Goal: Complete application form

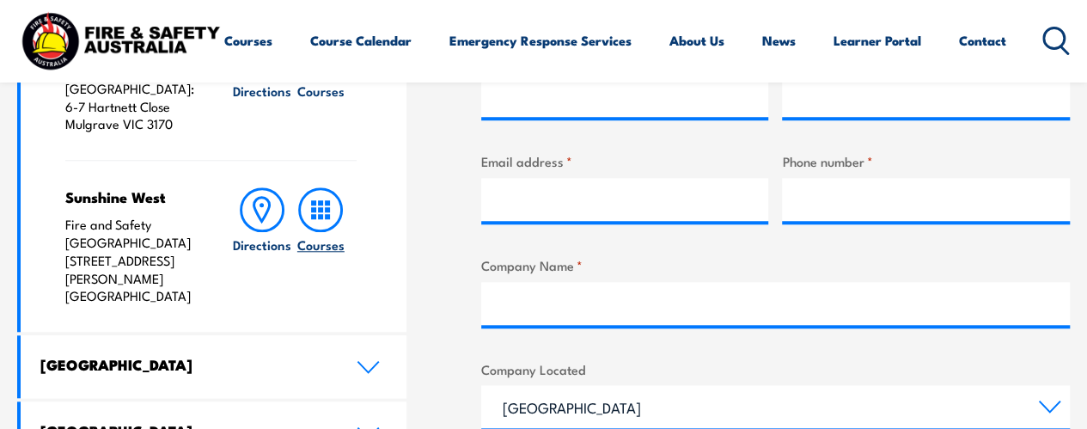
scroll to position [687, 0]
click at [315, 235] on h6 "Courses" at bounding box center [320, 244] width 47 height 18
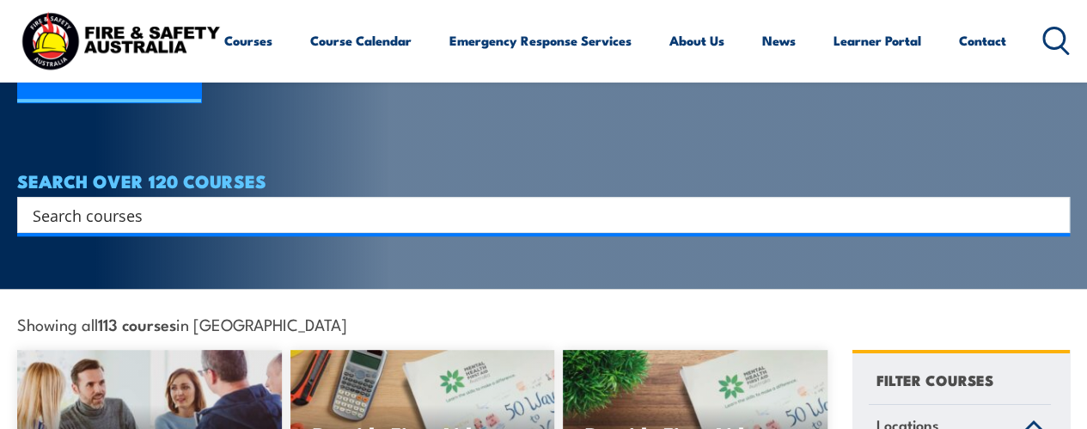
scroll to position [86, 0]
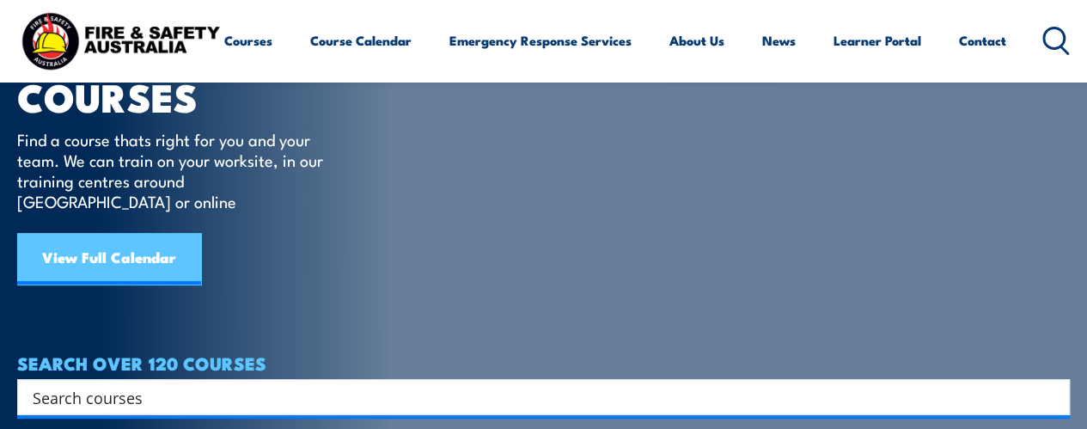
click at [138, 233] on link "View Full Calendar" at bounding box center [109, 259] width 184 height 52
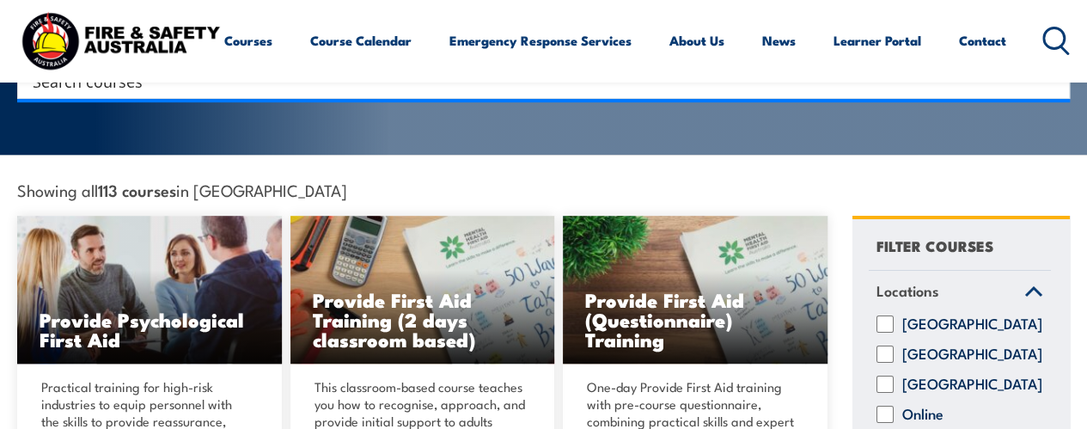
scroll to position [430, 0]
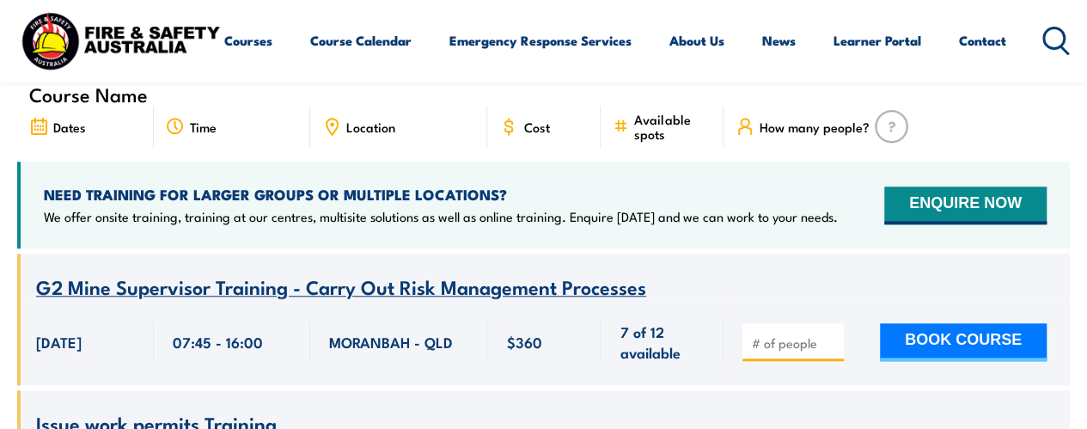
scroll to position [515, 0]
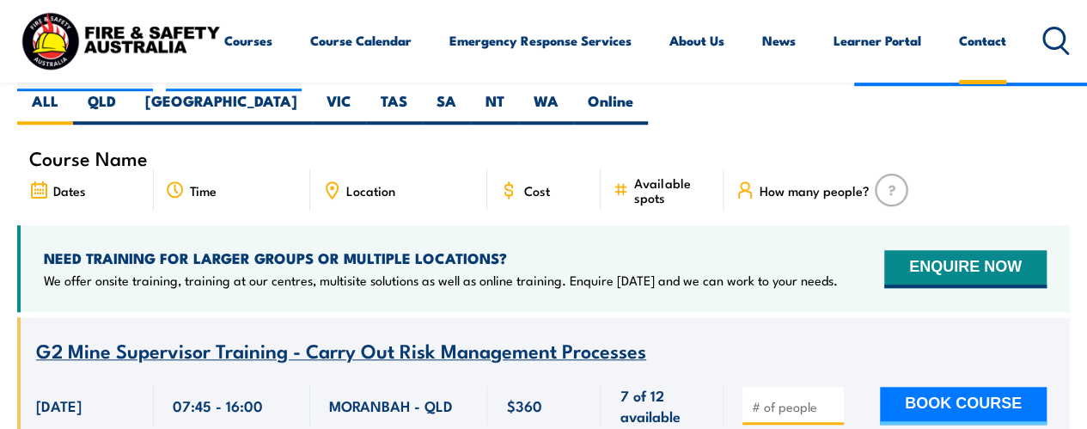
click at [959, 61] on link "Contact" at bounding box center [982, 40] width 47 height 41
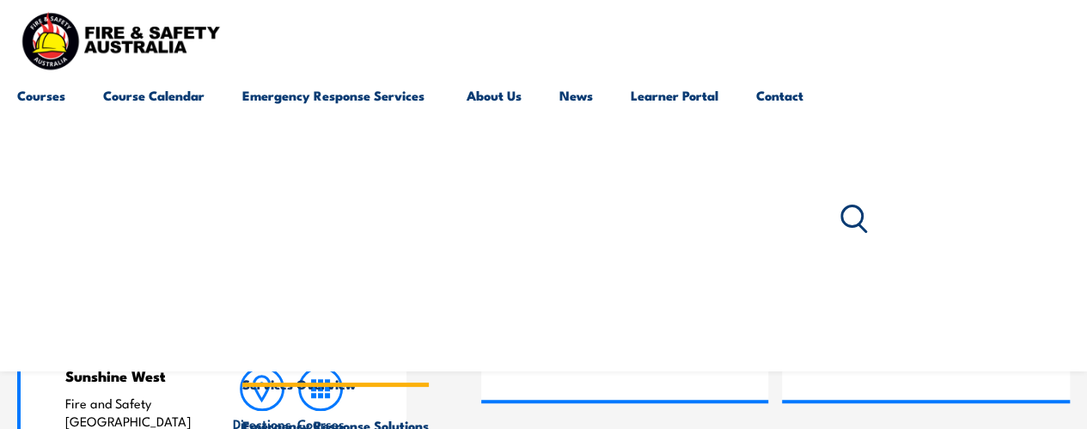
scroll to position [515, 0]
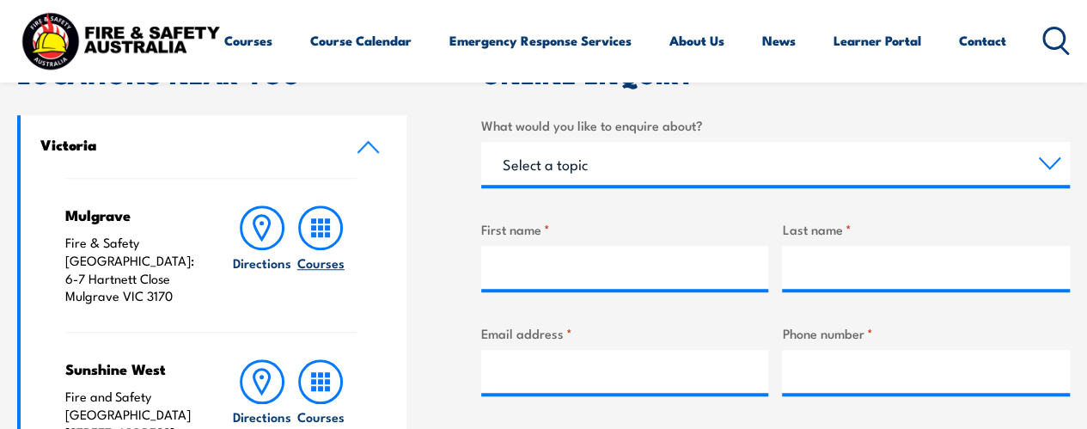
click at [316, 260] on h6 "Courses" at bounding box center [320, 262] width 47 height 18
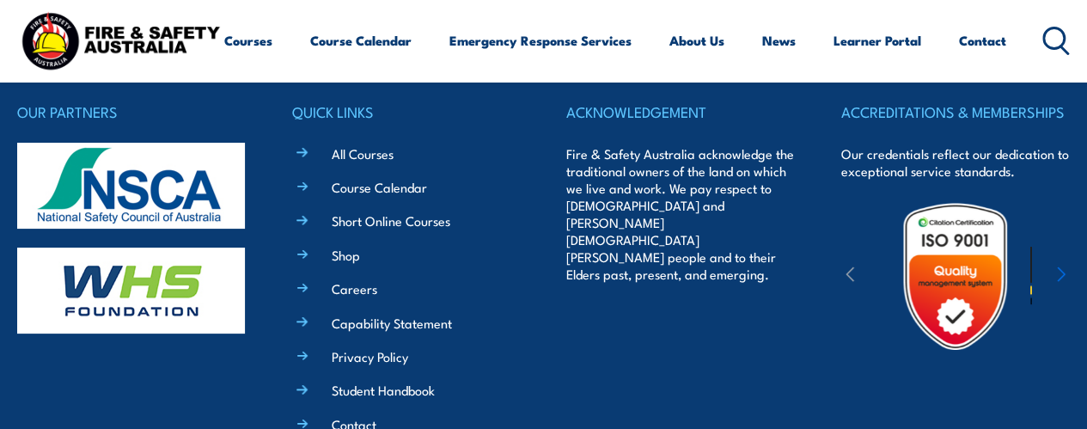
scroll to position [16356, 0]
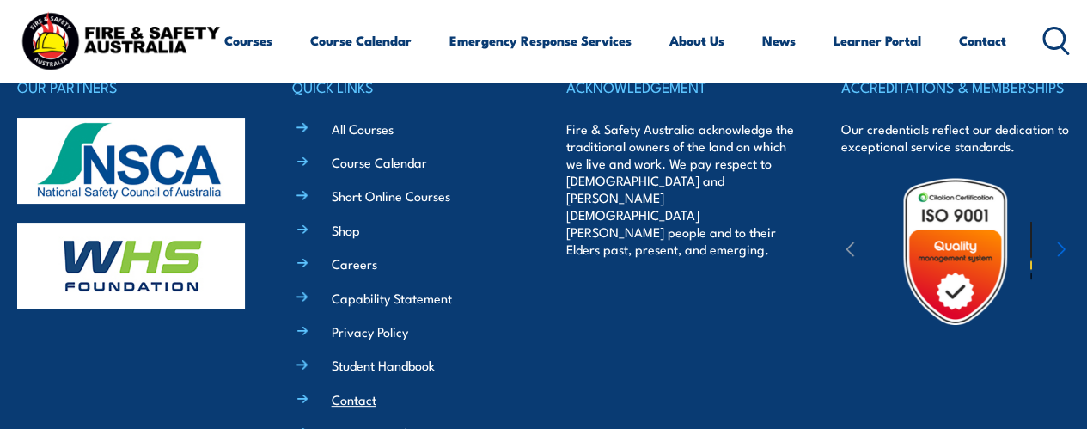
click at [373, 390] on link "Contact" at bounding box center [354, 399] width 45 height 18
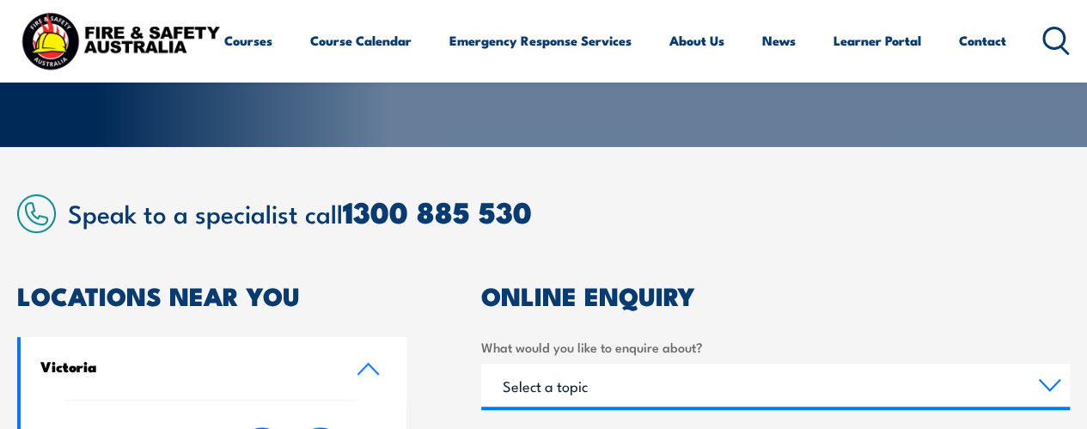
scroll to position [466, 0]
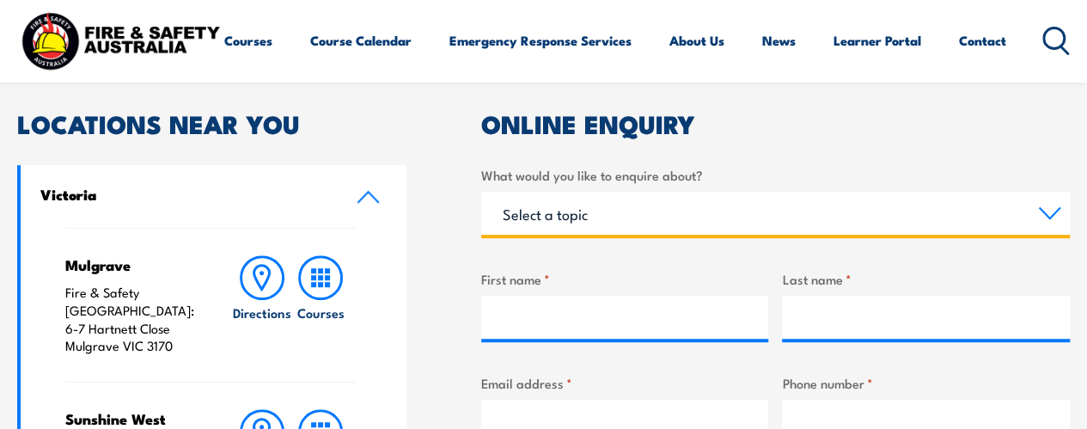
click at [630, 216] on select "Select a topic Training Emergency Response Services General Enquiry" at bounding box center [775, 213] width 588 height 43
select select "Training"
click at [481, 192] on select "Select a topic Training Emergency Response Services General Enquiry" at bounding box center [775, 213] width 588 height 43
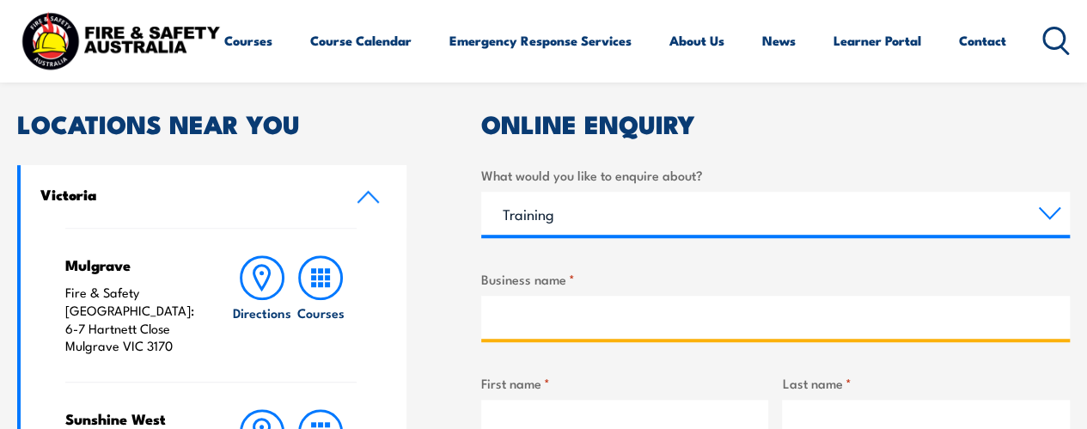
click at [581, 307] on input "Business name *" at bounding box center [775, 316] width 588 height 43
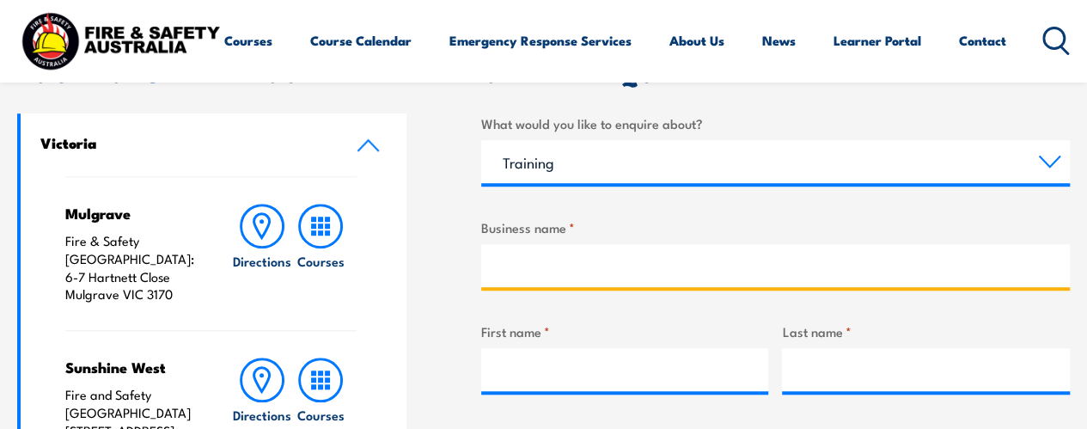
scroll to position [551, 0]
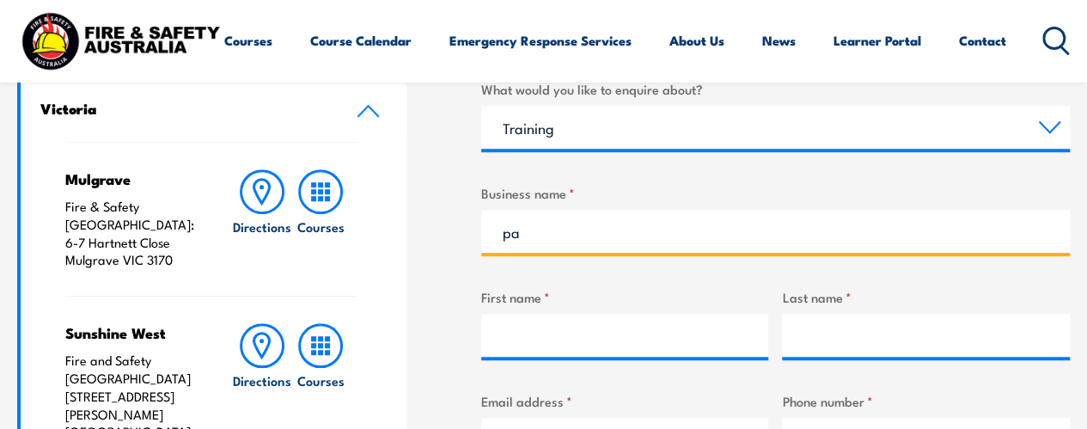
type input "p"
type input "site management and engineering pty ltd"
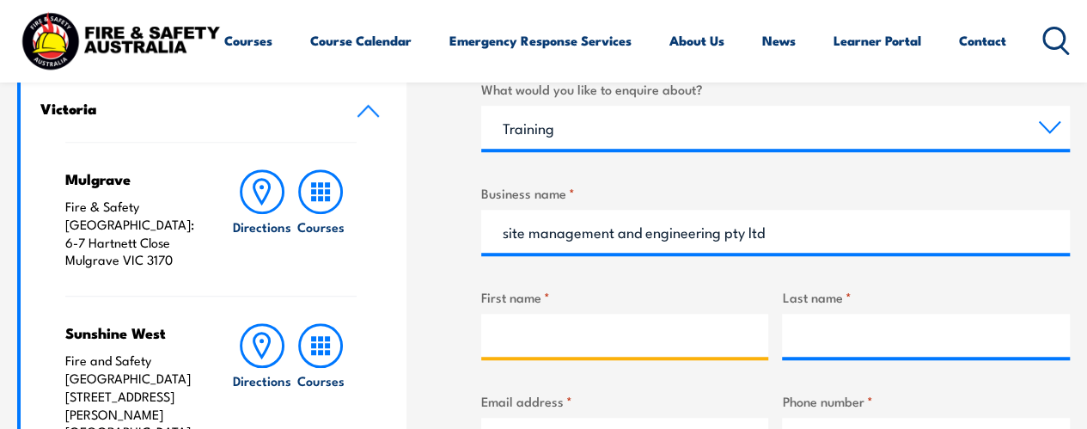
click at [593, 324] on input "First name *" at bounding box center [625, 335] width 288 height 43
type input "[PERSON_NAME]"
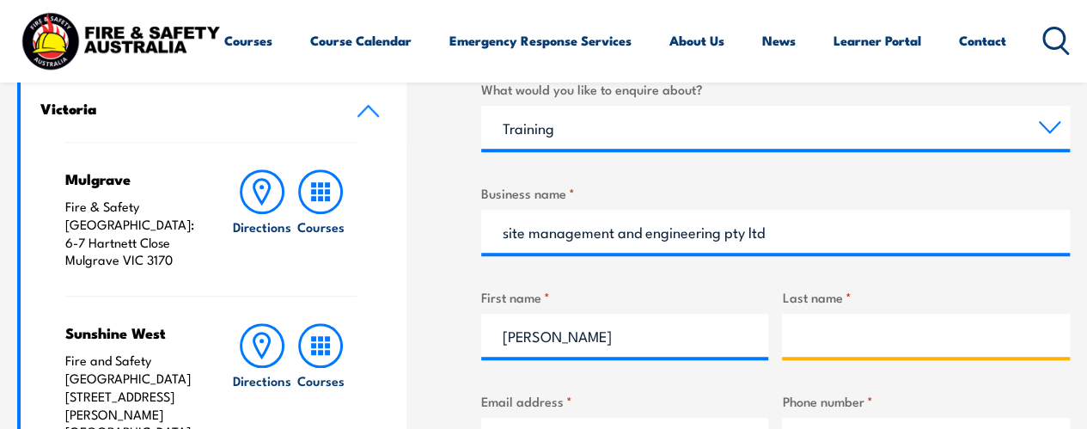
click at [861, 344] on input "Last name *" at bounding box center [926, 335] width 288 height 43
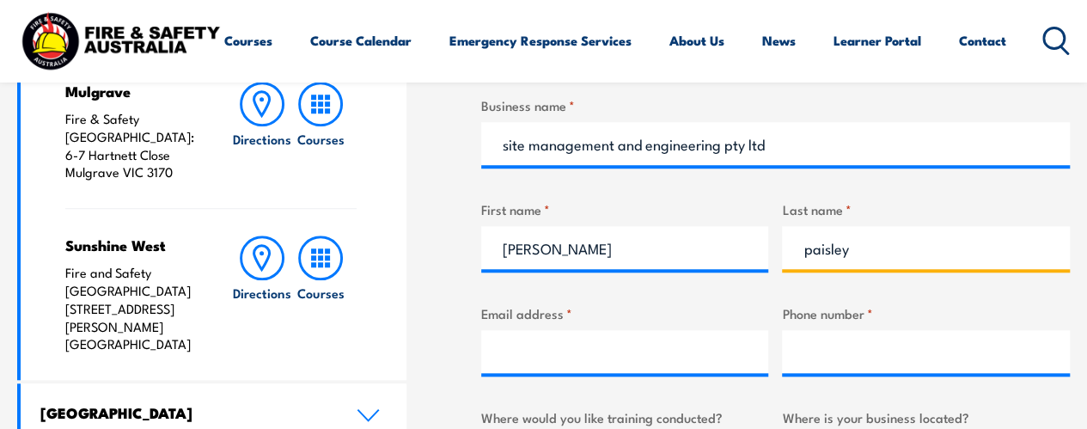
scroll to position [723, 0]
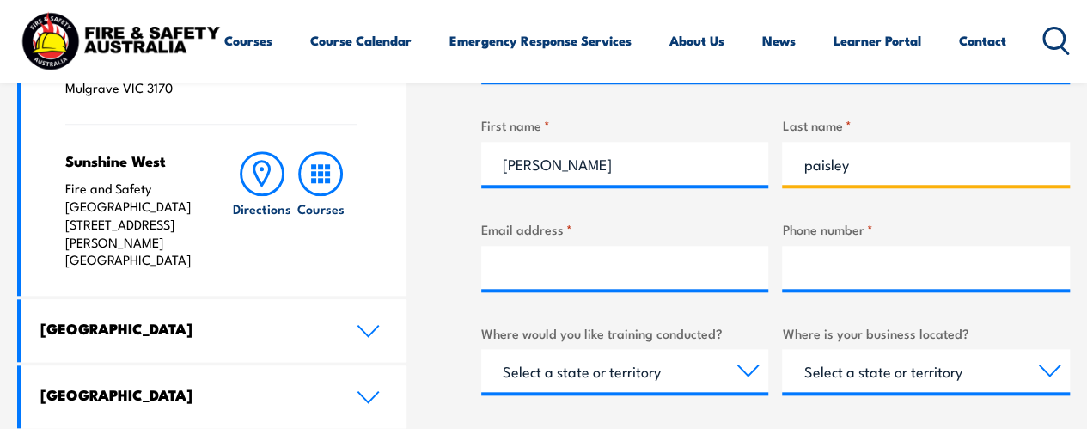
type input "paisley"
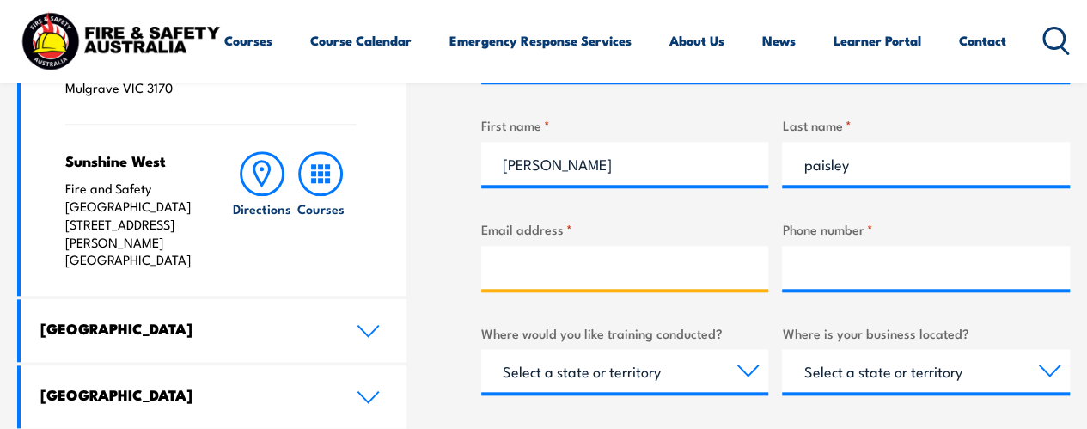
click at [617, 266] on input "Email address *" at bounding box center [625, 267] width 288 height 43
type input "b"
type input "[PERSON_NAME][EMAIL_ADDRESS][DOMAIN_NAME]"
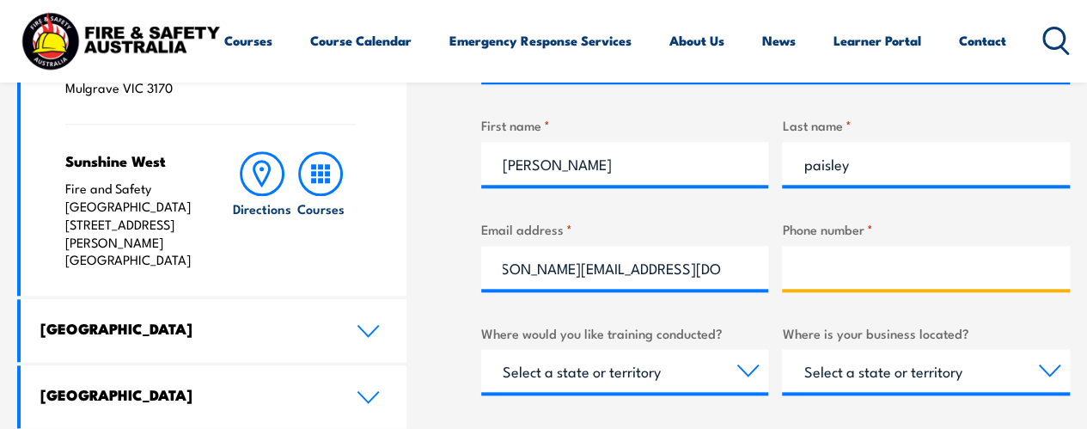
click at [802, 265] on input "Phone number *" at bounding box center [926, 267] width 288 height 43
click at [837, 271] on input "Phone number *" at bounding box center [926, 267] width 288 height 43
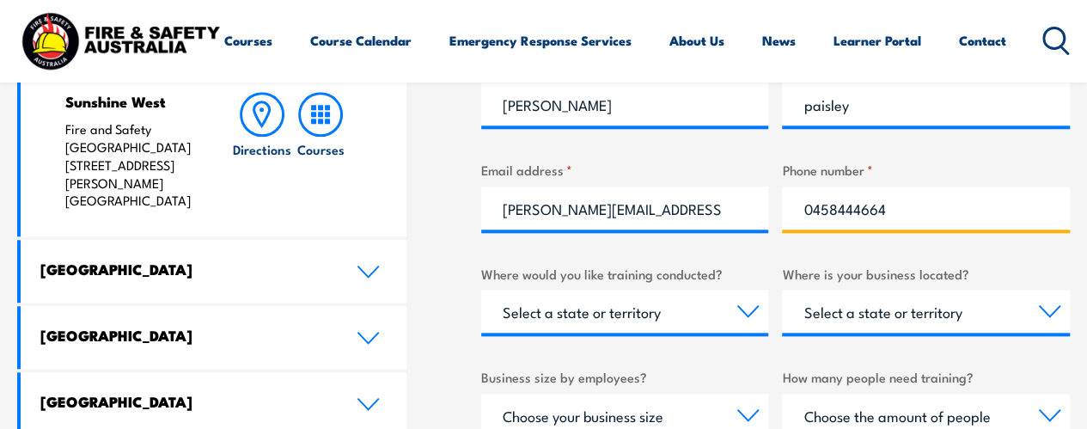
scroll to position [809, 0]
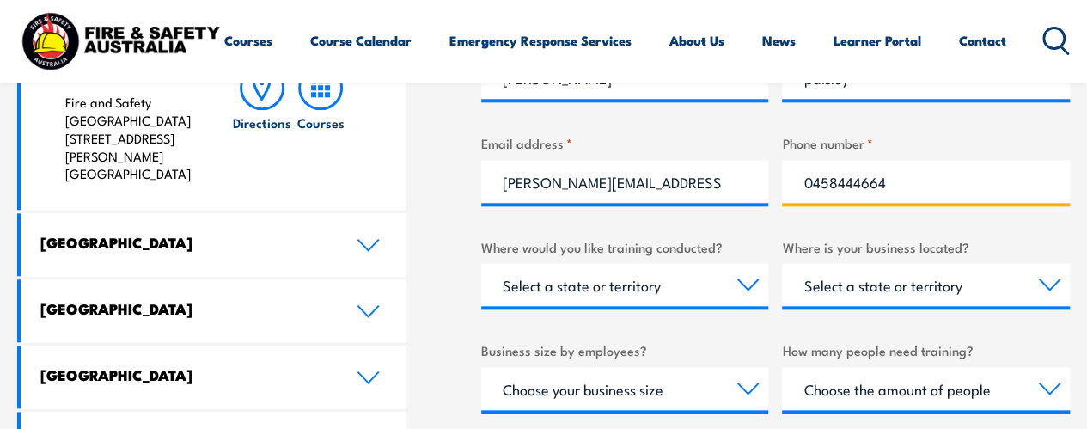
type input "0458444664"
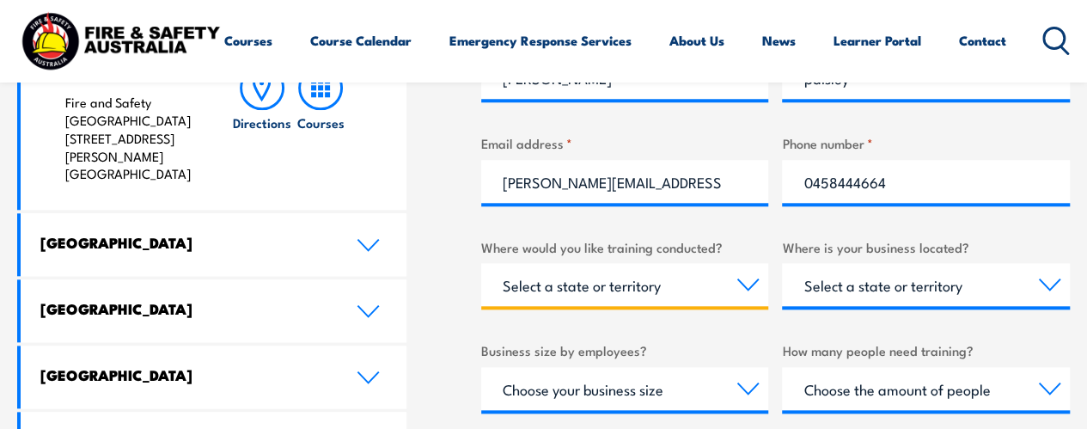
click at [735, 287] on select "Select a state or territory Nationally - multiple locations [GEOGRAPHIC_DATA] […" at bounding box center [625, 284] width 288 height 43
select select "VIC"
click at [481, 263] on select "Select a state or territory Nationally - multiple locations [GEOGRAPHIC_DATA] […" at bounding box center [625, 284] width 288 height 43
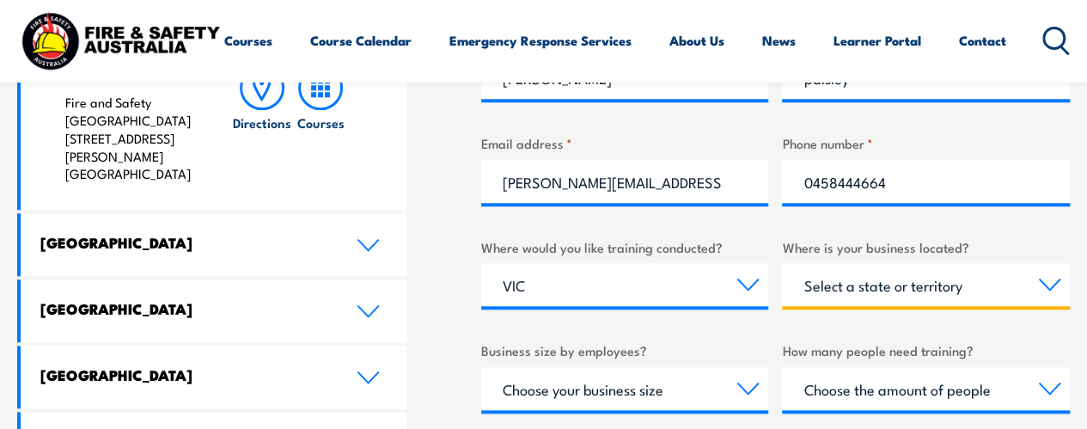
click at [924, 287] on select "Select a state or territory [GEOGRAPHIC_DATA] [GEOGRAPHIC_DATA] [GEOGRAPHIC_DAT…" at bounding box center [926, 284] width 288 height 43
select select "VIC"
click at [782, 263] on select "Select a state or territory [GEOGRAPHIC_DATA] [GEOGRAPHIC_DATA] [GEOGRAPHIC_DAT…" at bounding box center [926, 284] width 288 height 43
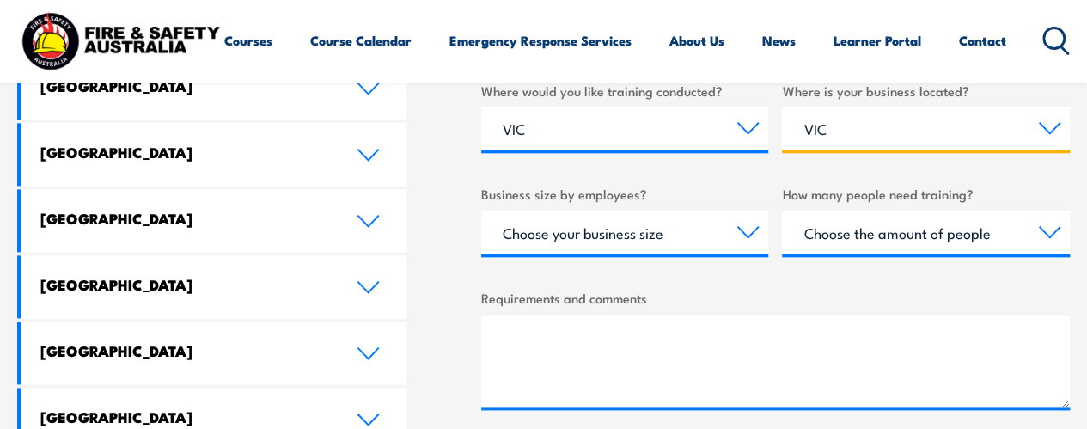
scroll to position [981, 0]
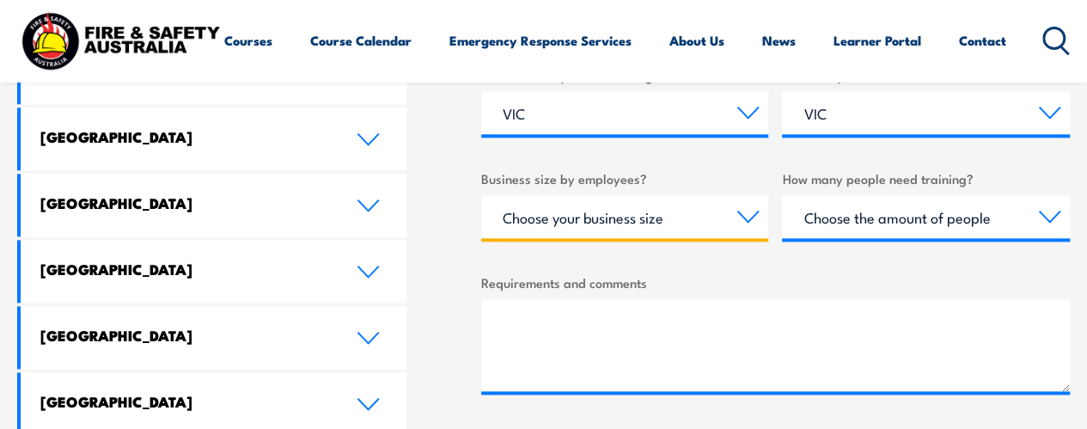
click at [734, 221] on select "Choose your business size 1 to 19 20 to 199 200+" at bounding box center [625, 216] width 288 height 43
select select "1 to 19"
click at [481, 195] on select "Choose your business size 1 to 19 20 to 199 200+" at bounding box center [625, 216] width 288 height 43
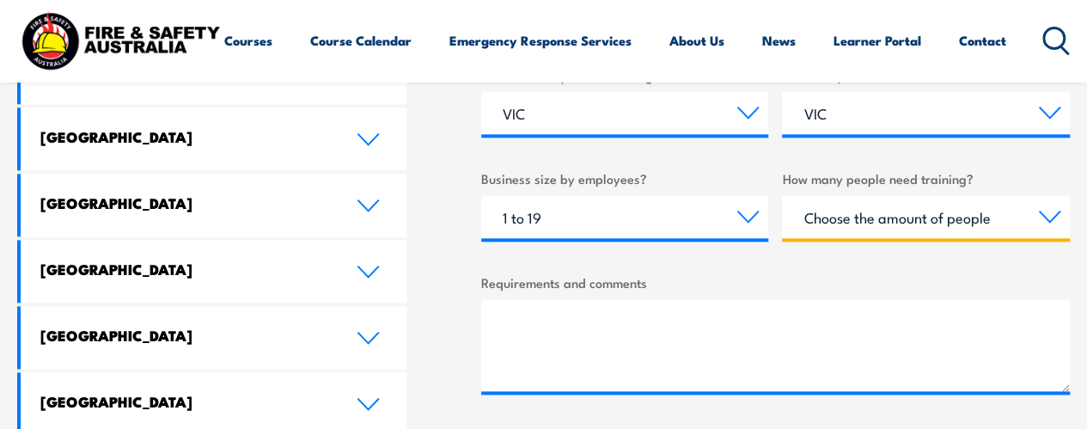
click at [886, 219] on select "Choose the amount of people 1 to 4 5 to 19 20+" at bounding box center [926, 216] width 288 height 43
select select "1 to 4"
click at [782, 195] on select "Choose the amount of people 1 to 4 5 to 19 20+" at bounding box center [926, 216] width 288 height 43
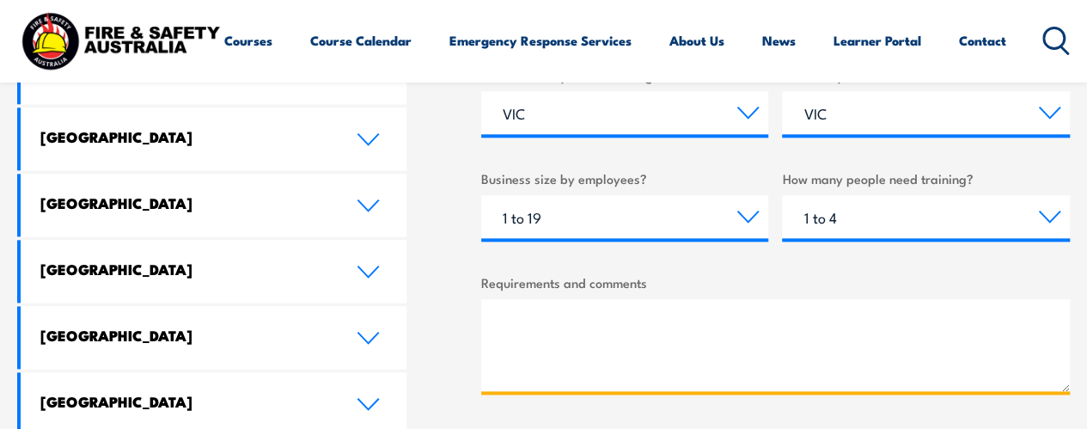
click at [745, 315] on textarea "Requirements and comments" at bounding box center [775, 345] width 588 height 92
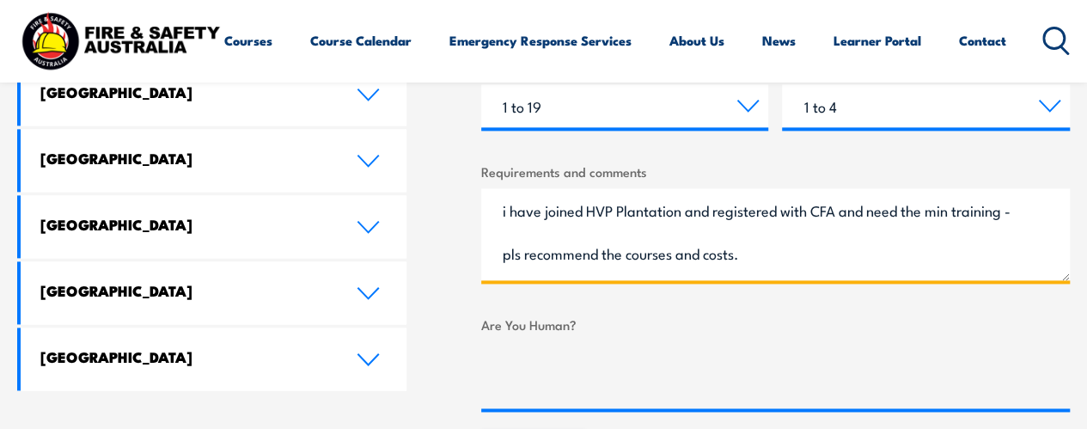
scroll to position [1239, 0]
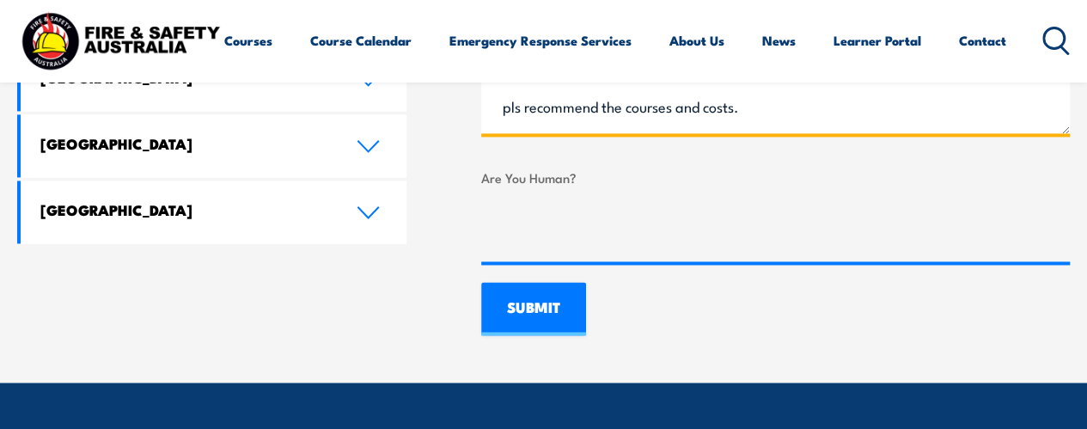
type textarea "i have joined HVP Plantation and registered with CFA and need the min training …"
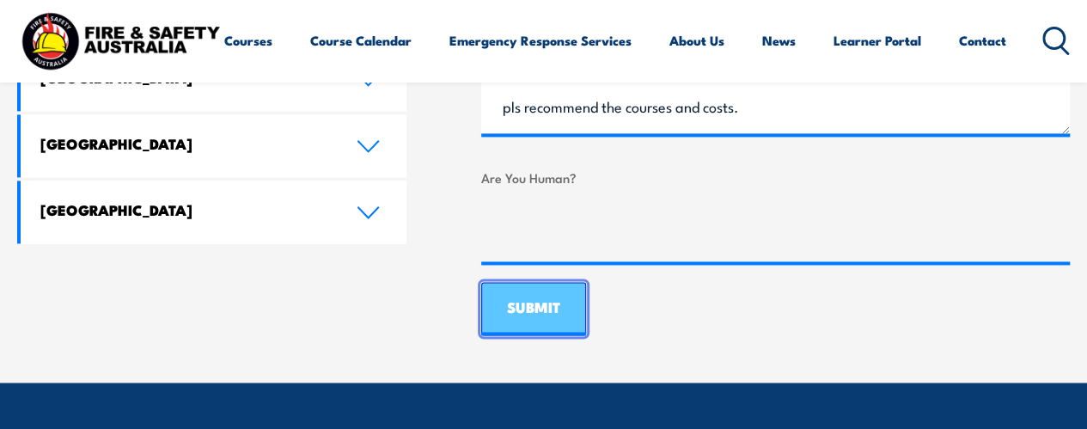
click at [552, 294] on input "SUBMIT" at bounding box center [533, 308] width 105 height 53
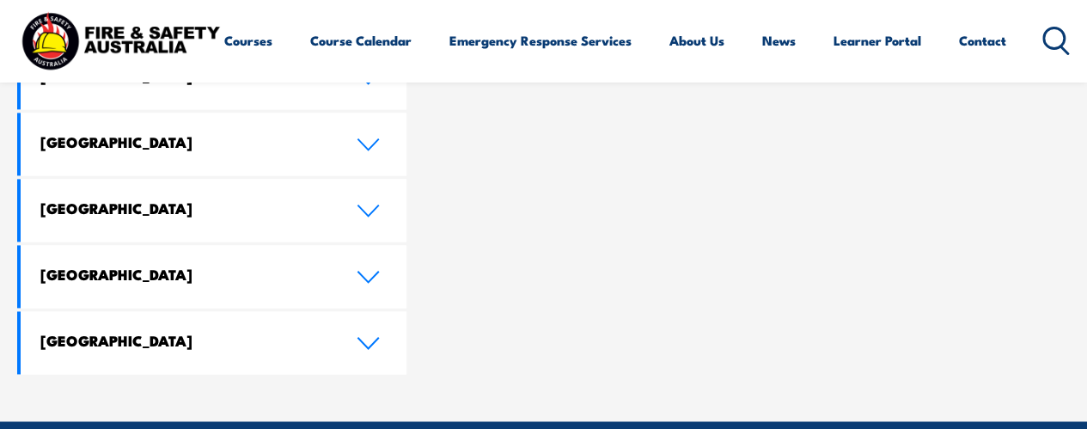
scroll to position [981, 0]
